Goal: Communication & Community: Answer question/provide support

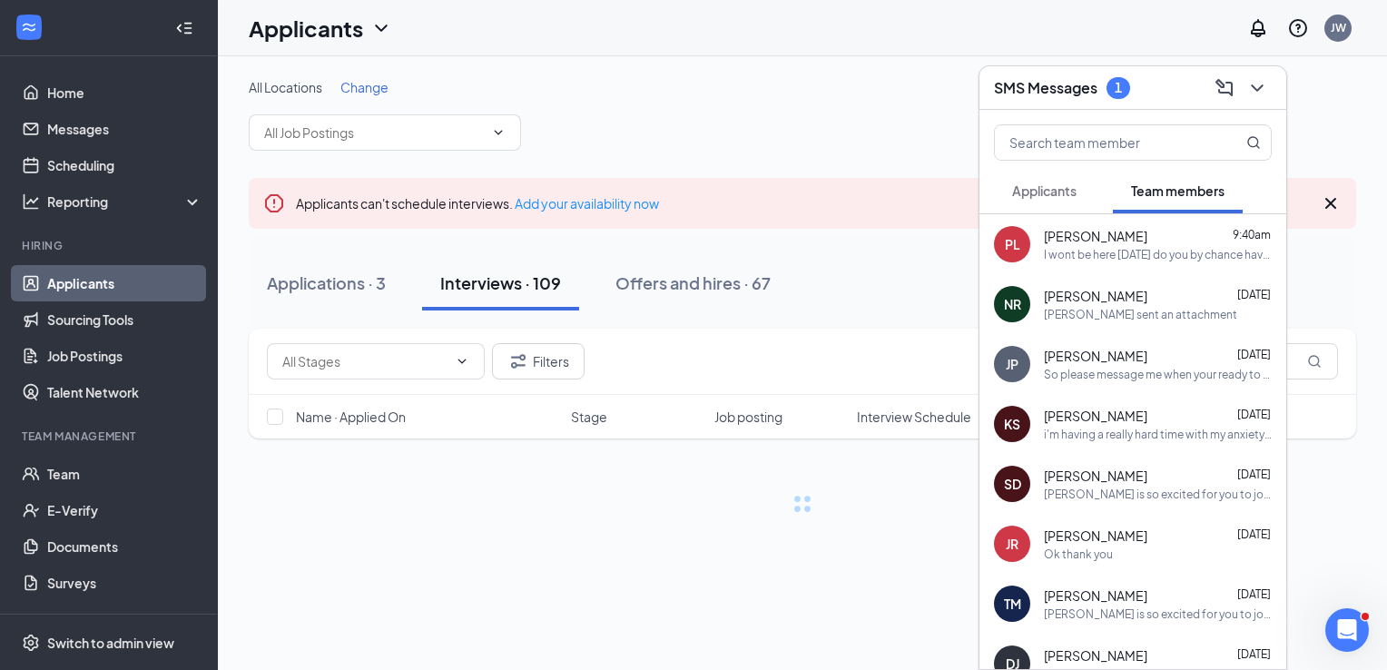
click at [1064, 181] on button "Applicants" at bounding box center [1044, 190] width 101 height 45
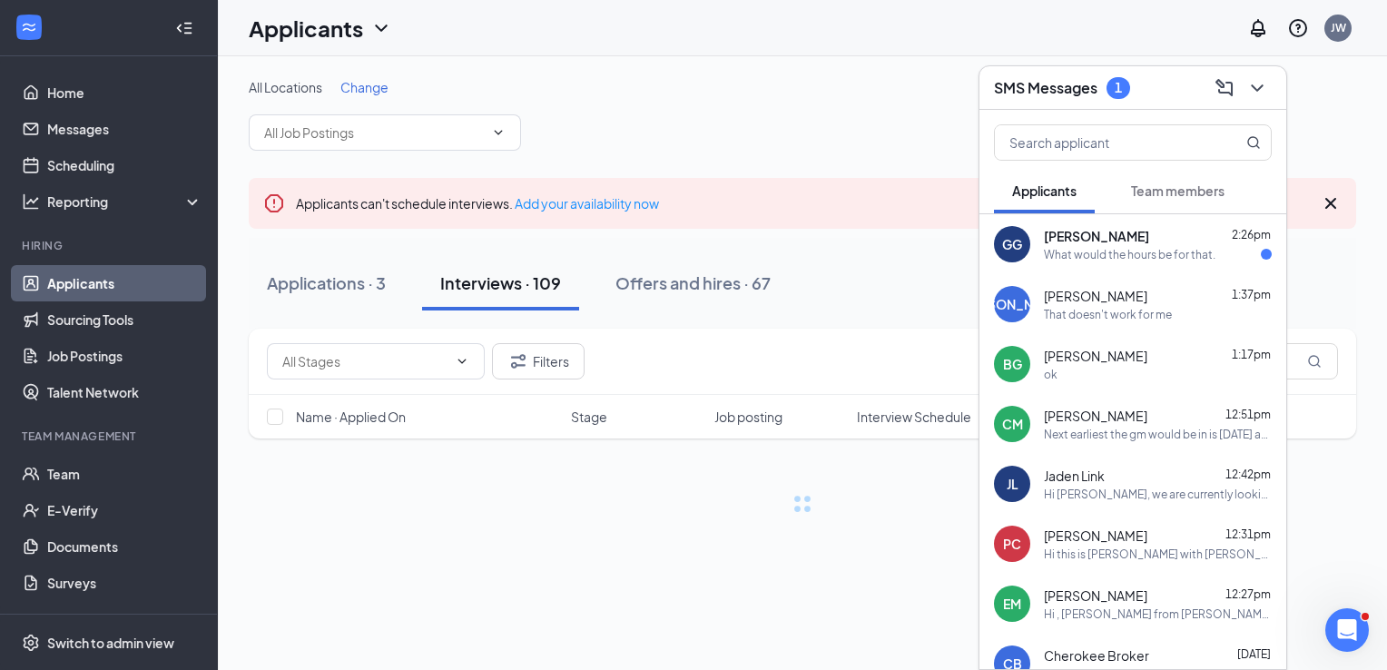
click at [1099, 257] on div "What would the hours be for that." at bounding box center [1130, 254] width 172 height 15
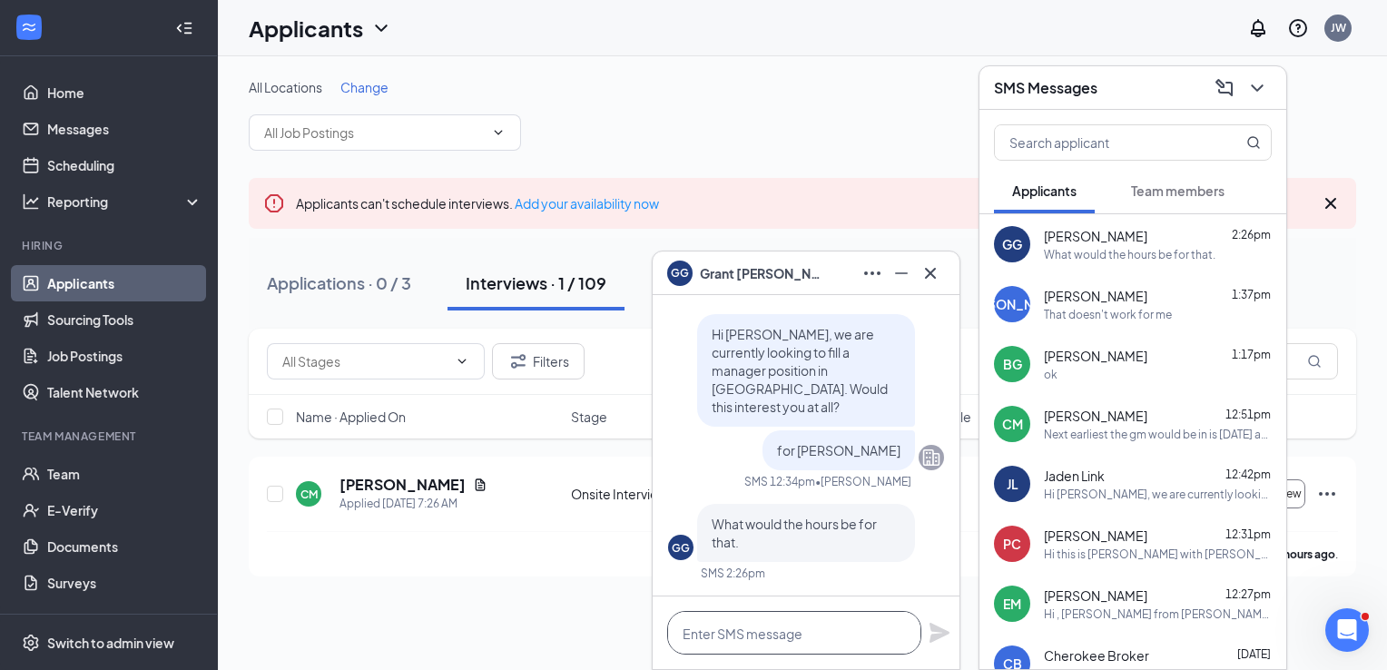
click at [795, 621] on textarea at bounding box center [794, 633] width 254 height 44
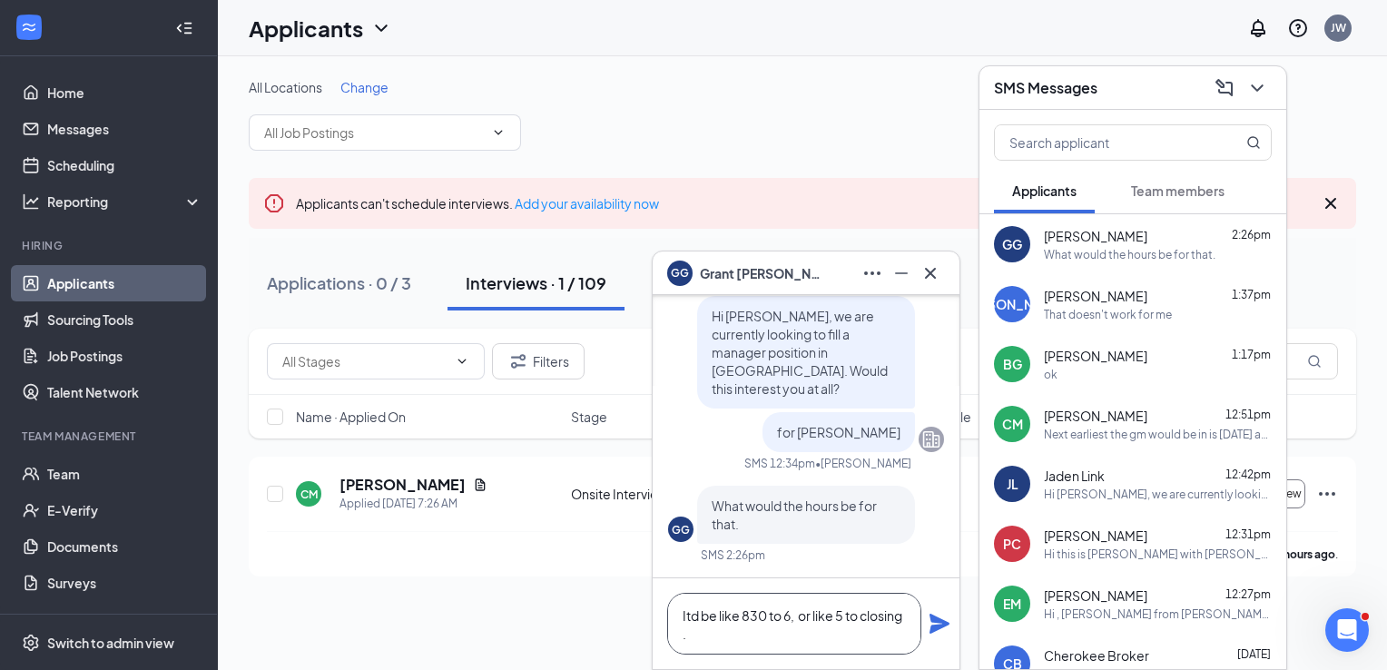
type textarea "Itd be like 830 to 6, or like 5 to closing ."
click at [940, 614] on icon "Plane" at bounding box center [940, 624] width 22 height 22
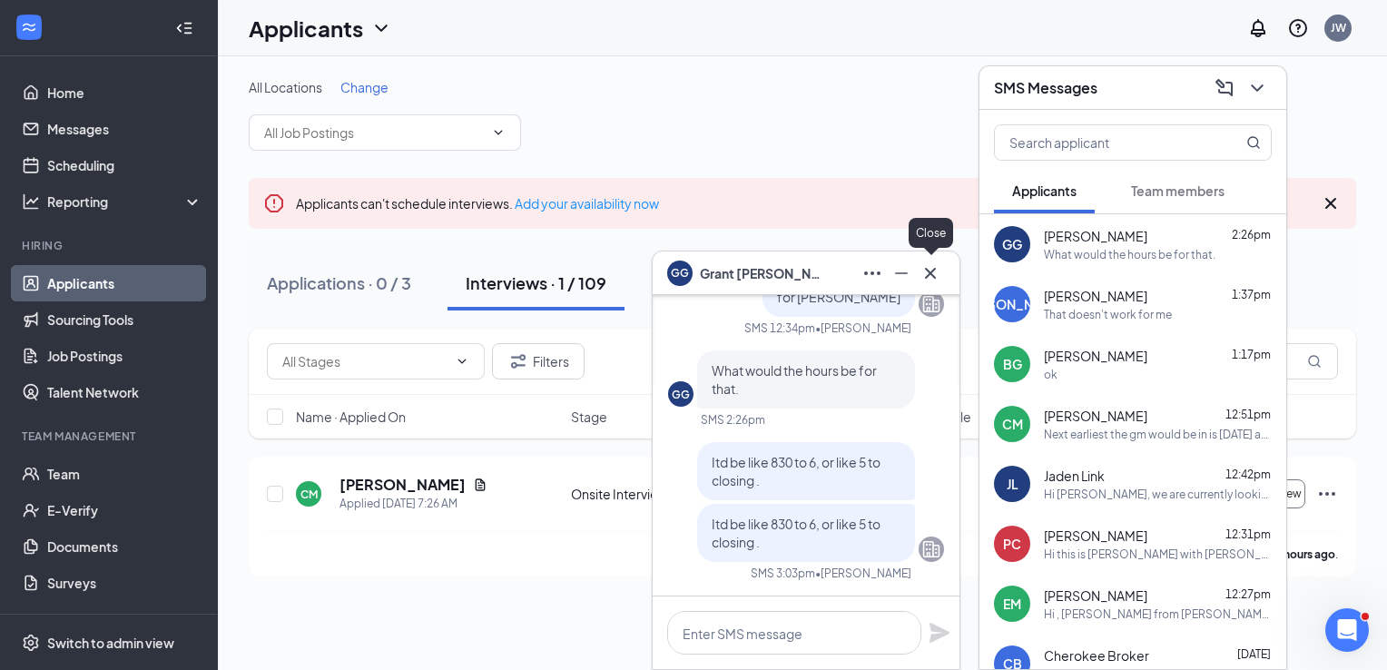
click at [932, 267] on icon "Cross" at bounding box center [931, 273] width 22 height 22
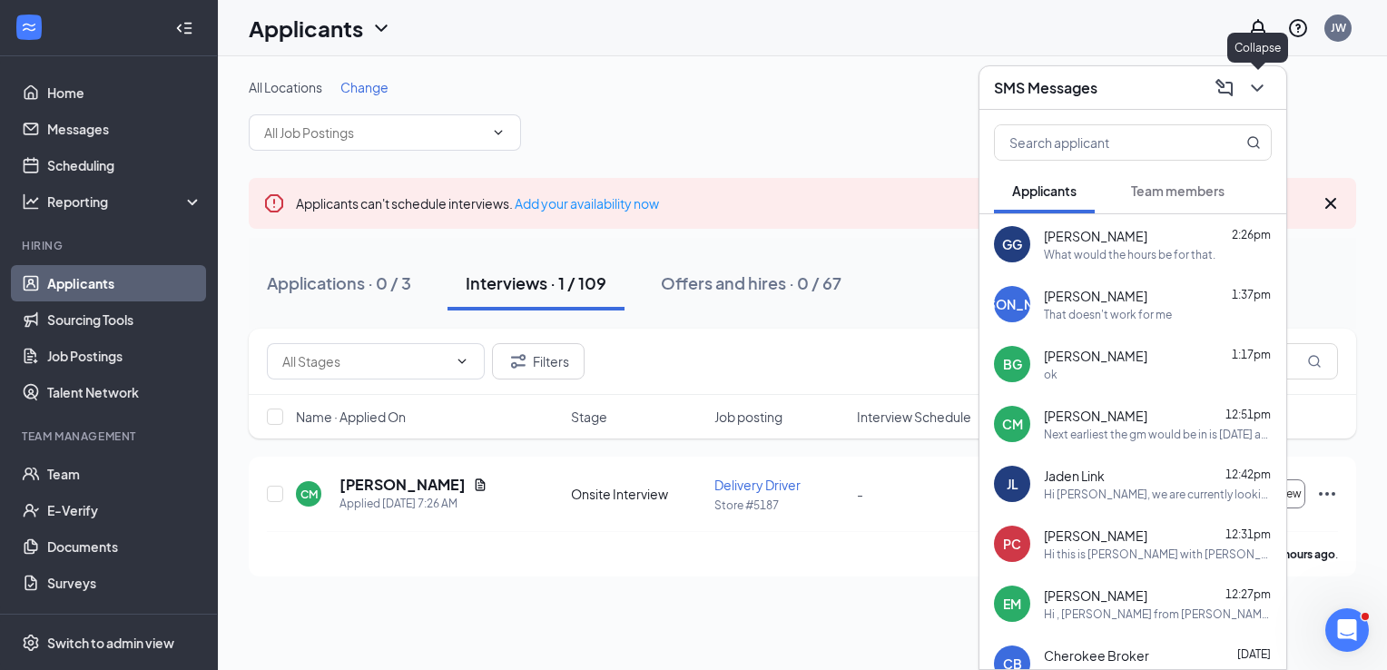
click at [1254, 88] on icon "ChevronDown" at bounding box center [1257, 87] width 12 height 7
